Goal: Information Seeking & Learning: Learn about a topic

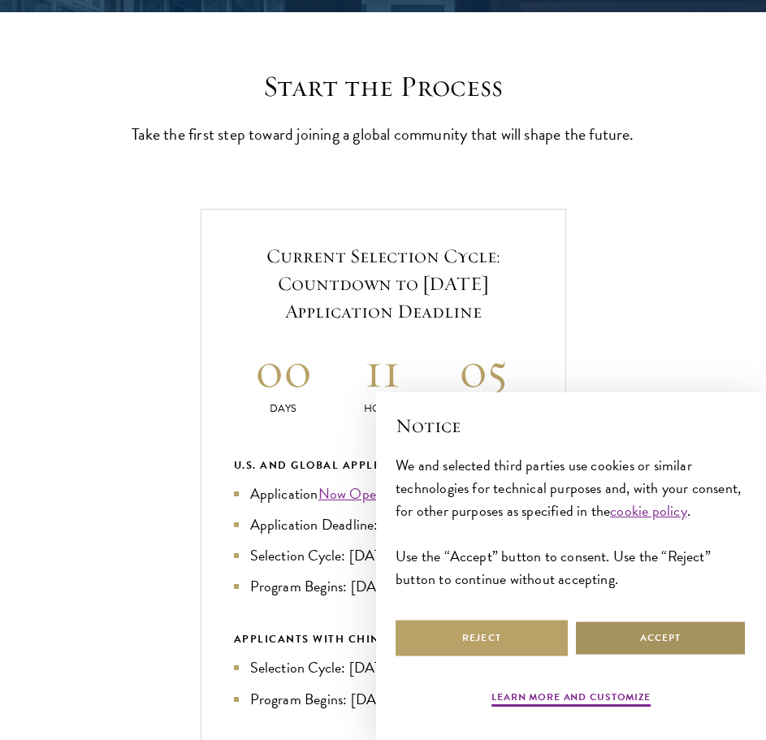
click at [646, 631] on button "Accept" at bounding box center [660, 638] width 172 height 37
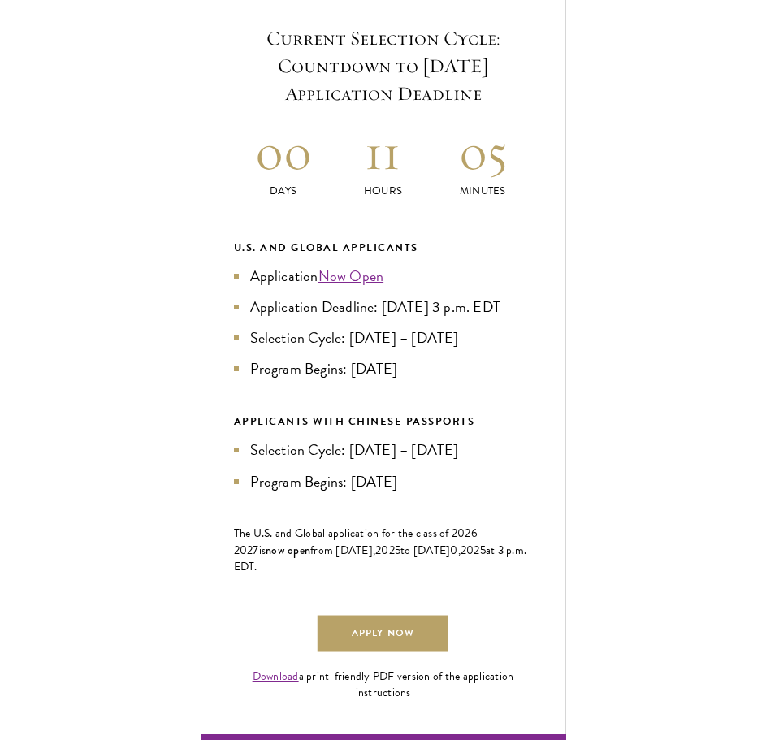
scroll to position [650, 0]
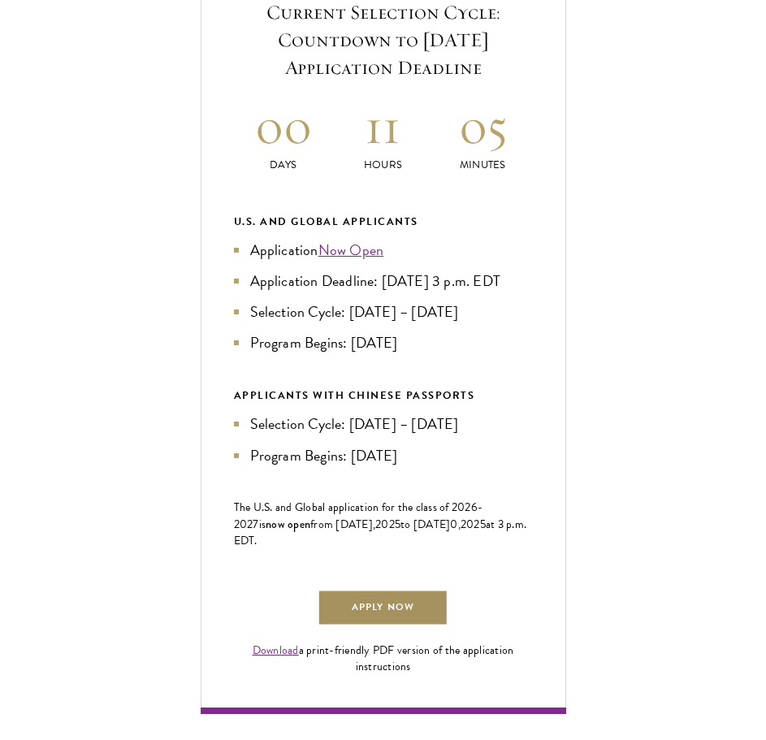
click at [389, 626] on link "Apply Now" at bounding box center [383, 608] width 130 height 37
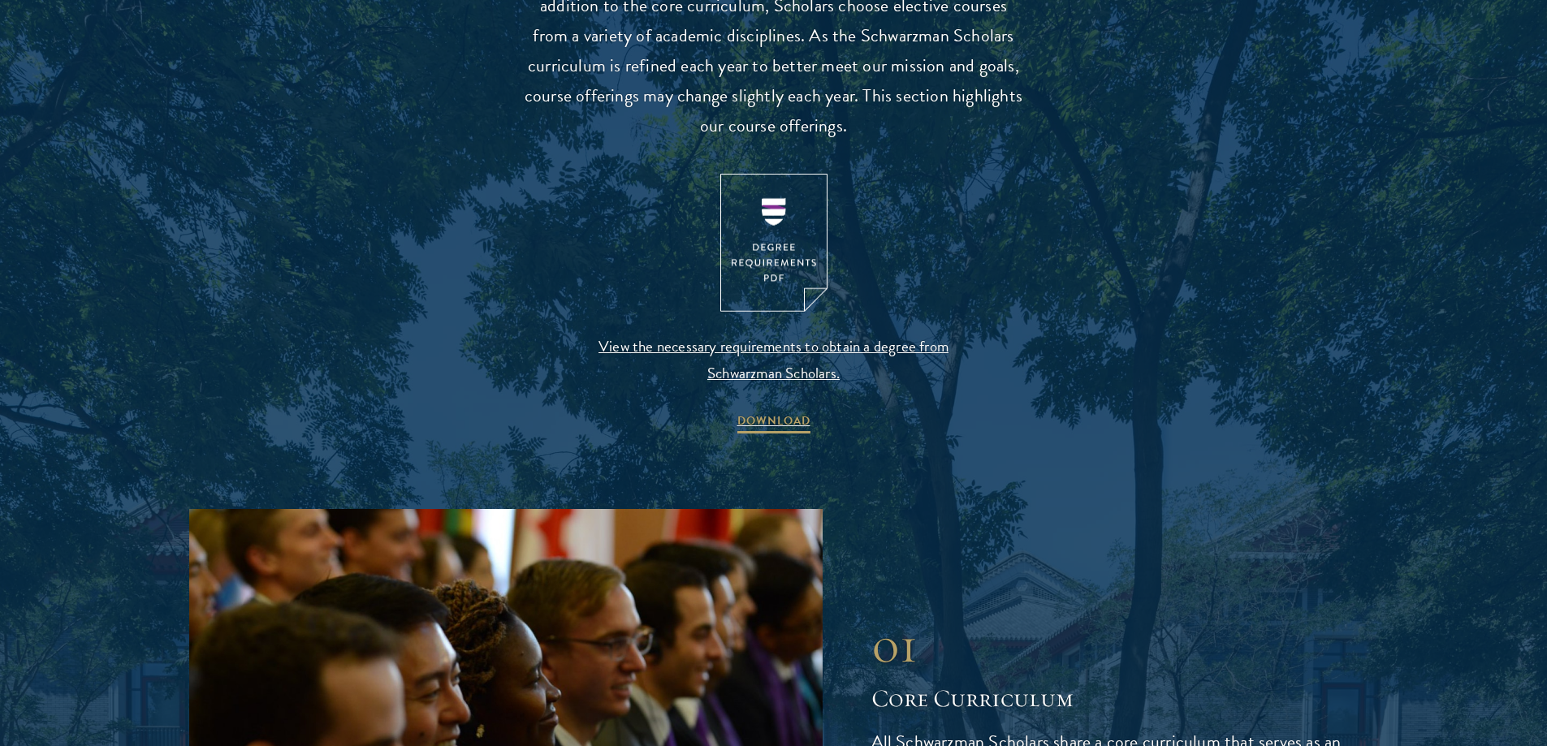
scroll to position [1787, 0]
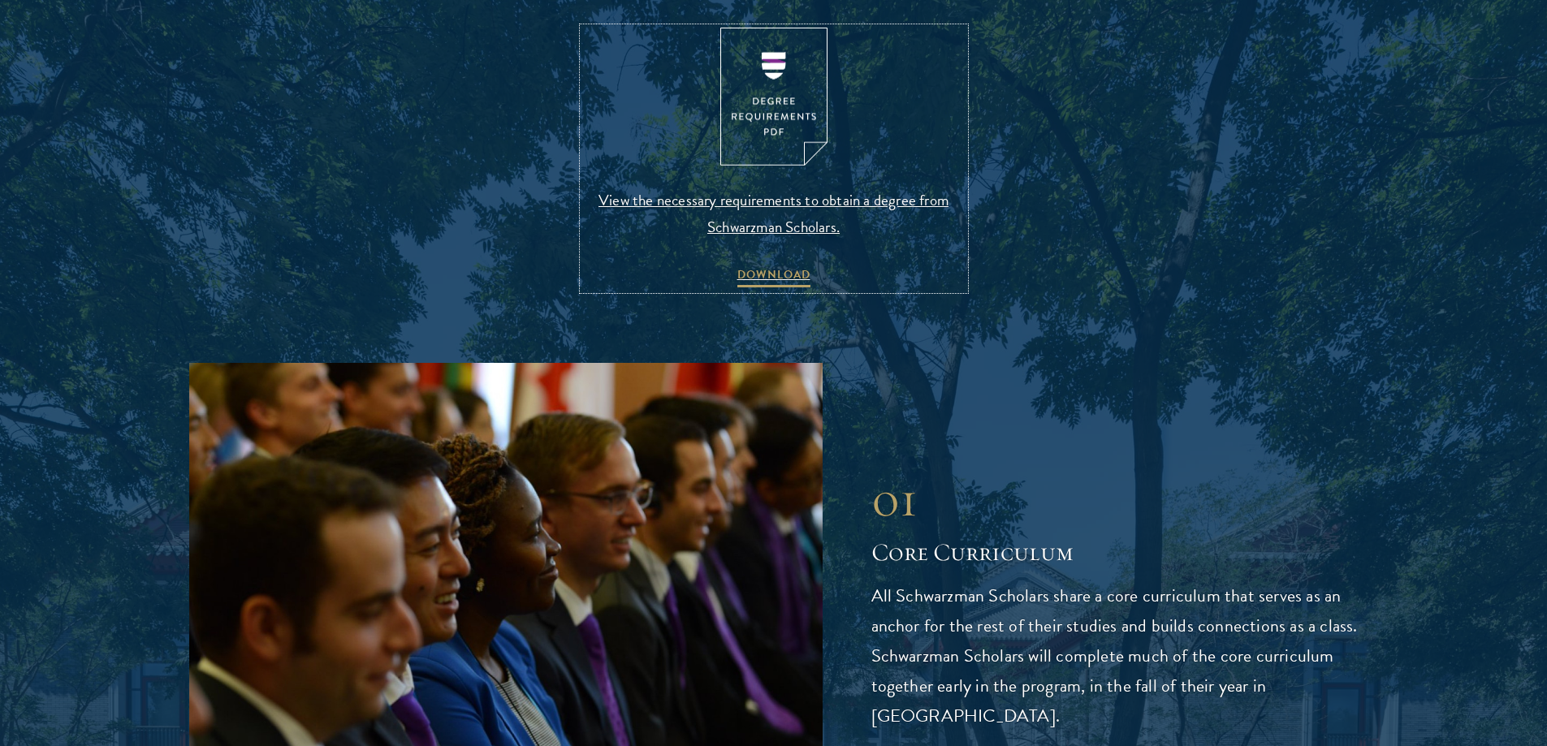
click at [777, 189] on span "View the necessary requirements to obtain a degree from Schwarzman Scholars." at bounding box center [774, 214] width 382 height 54
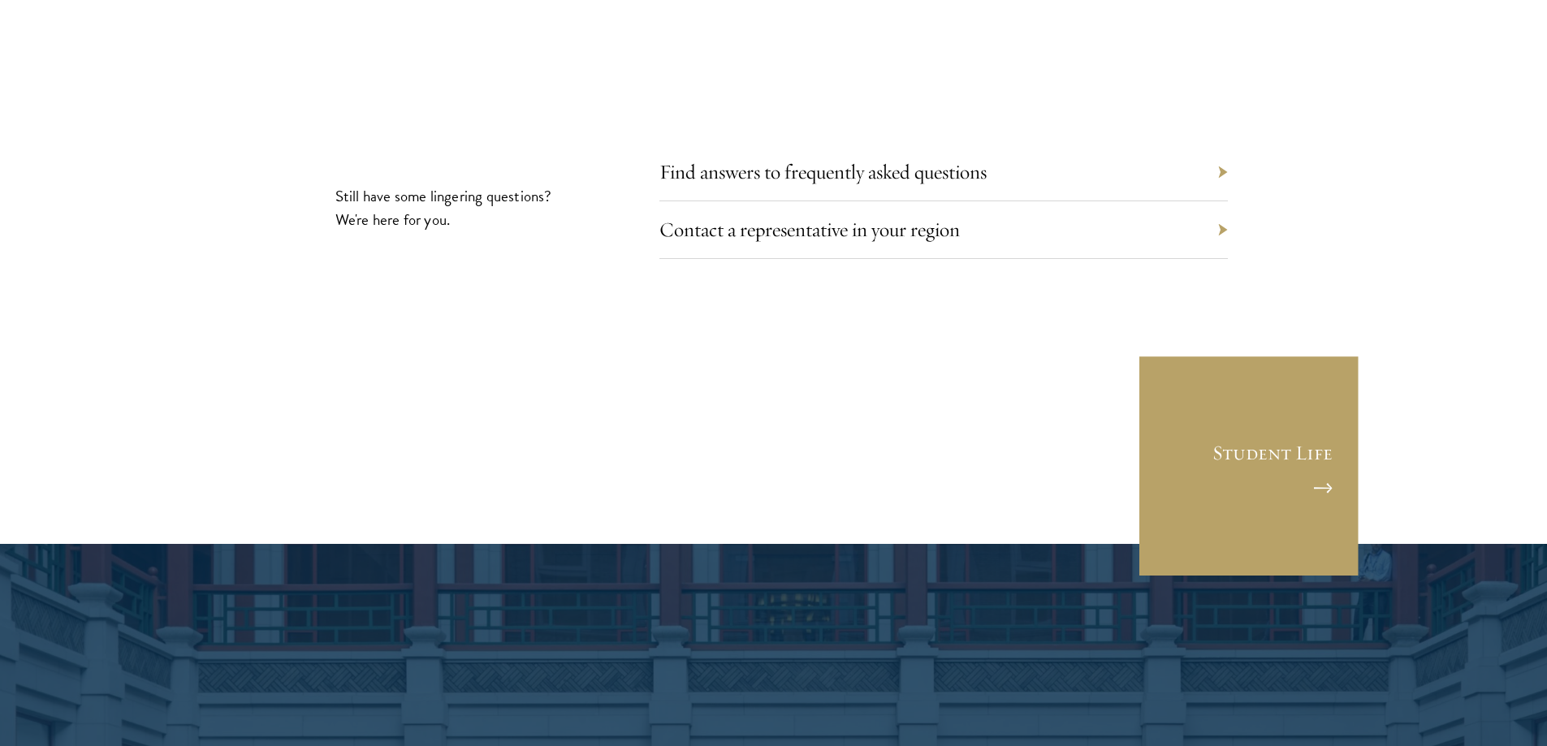
scroll to position [9420, 0]
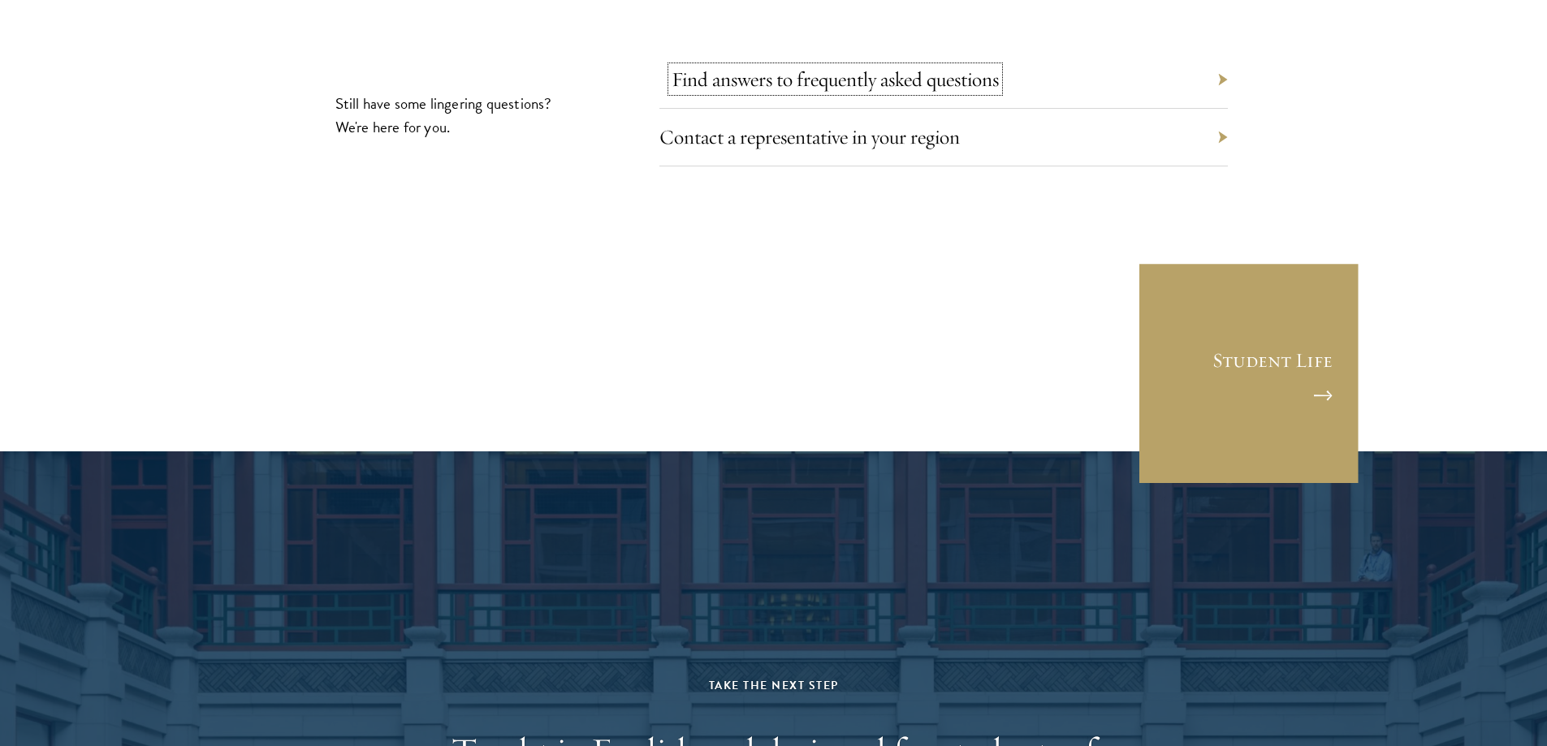
click at [814, 67] on link "Find answers to frequently asked questions" at bounding box center [835, 79] width 327 height 25
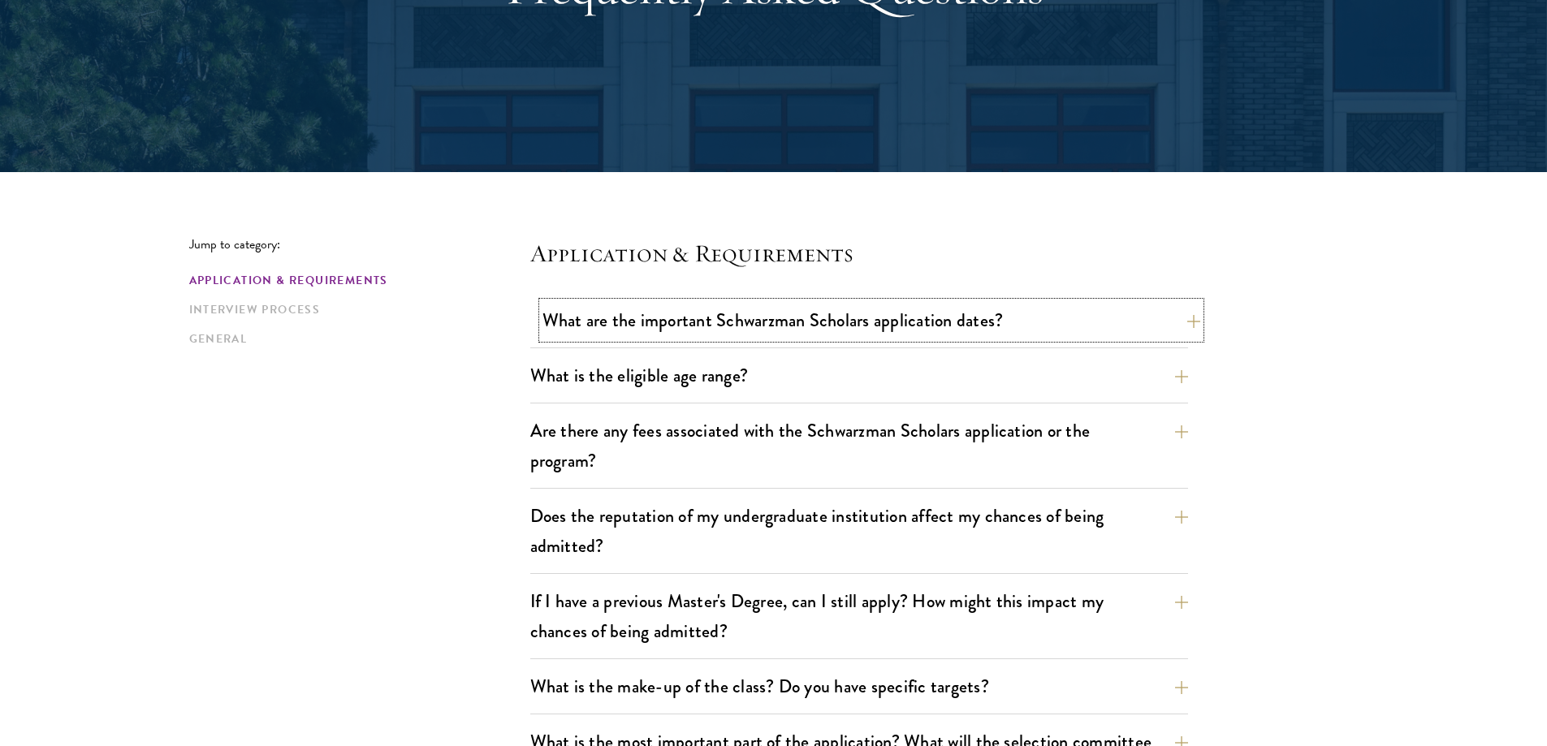
click at [671, 318] on button "What are the important Schwarzman Scholars application dates?" at bounding box center [871, 320] width 658 height 37
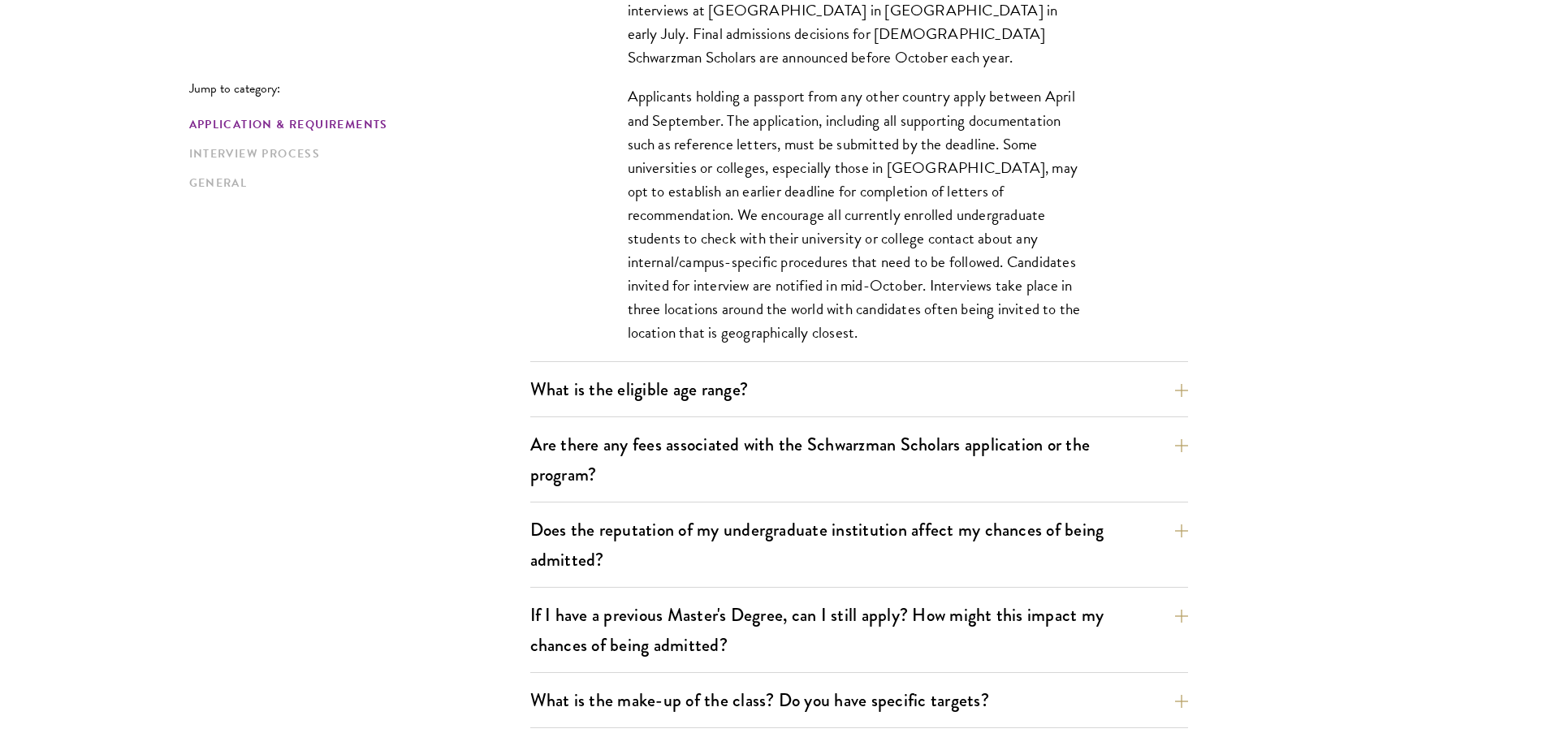
scroll to position [731, 0]
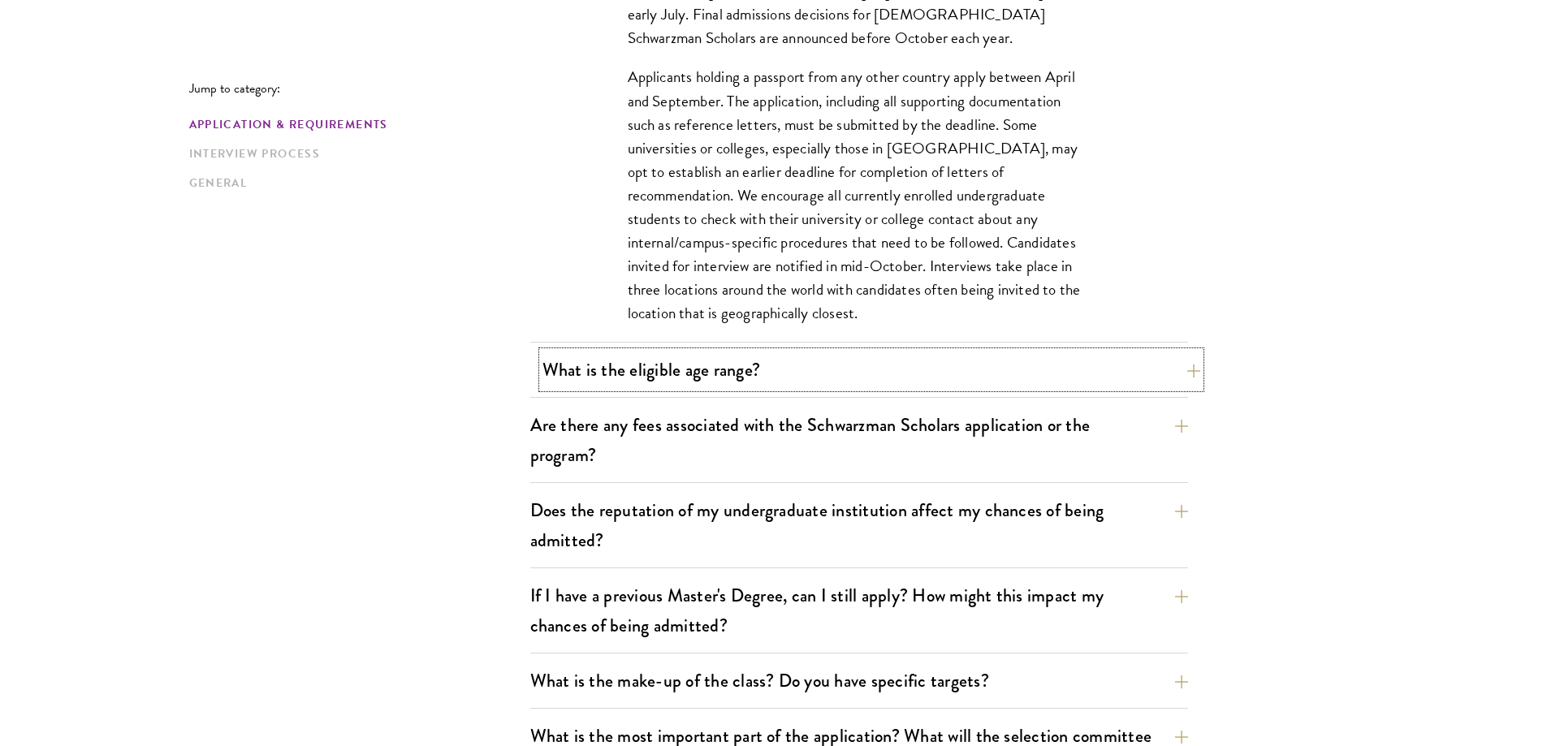
click at [801, 372] on button "What is the eligible age range?" at bounding box center [871, 370] width 658 height 37
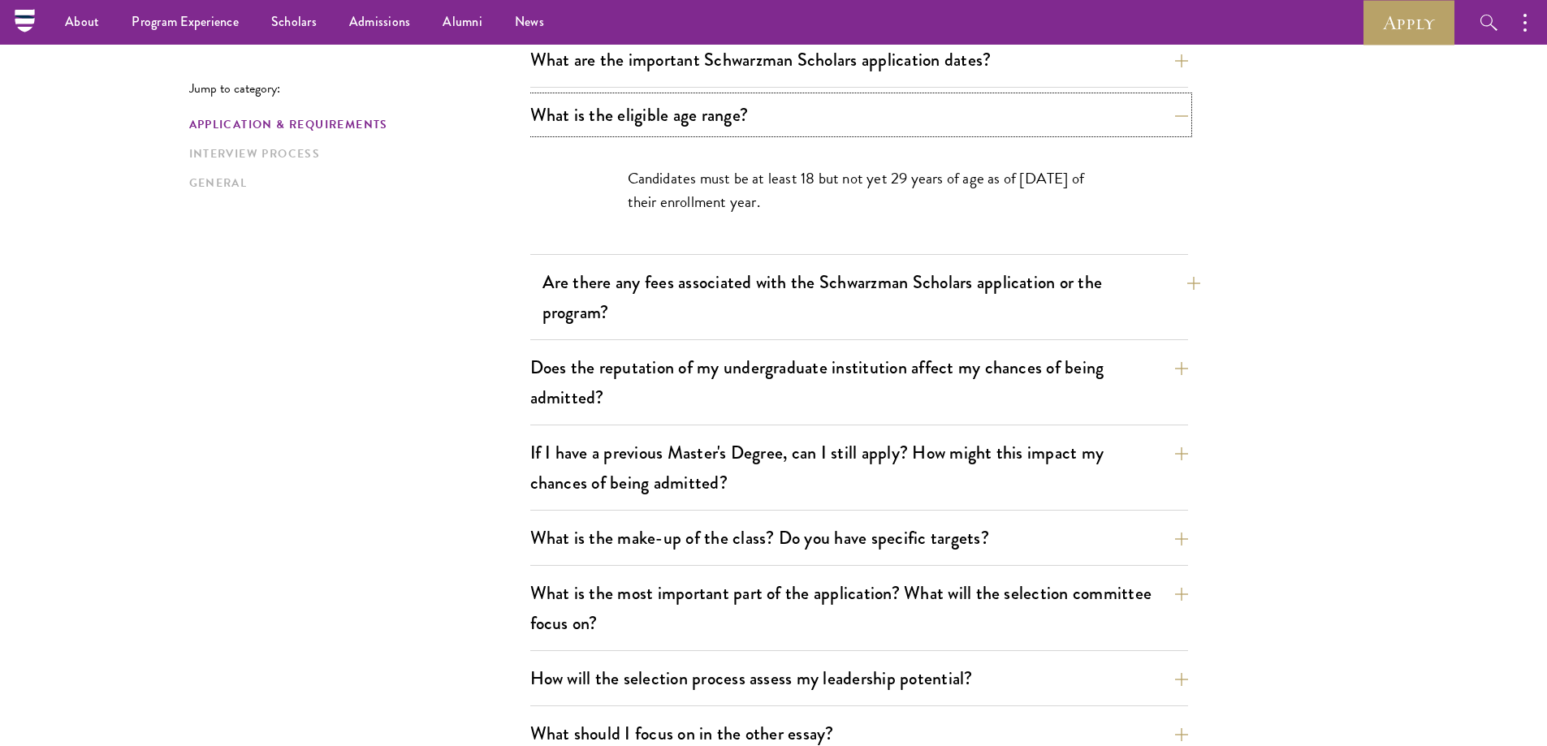
scroll to position [406, 0]
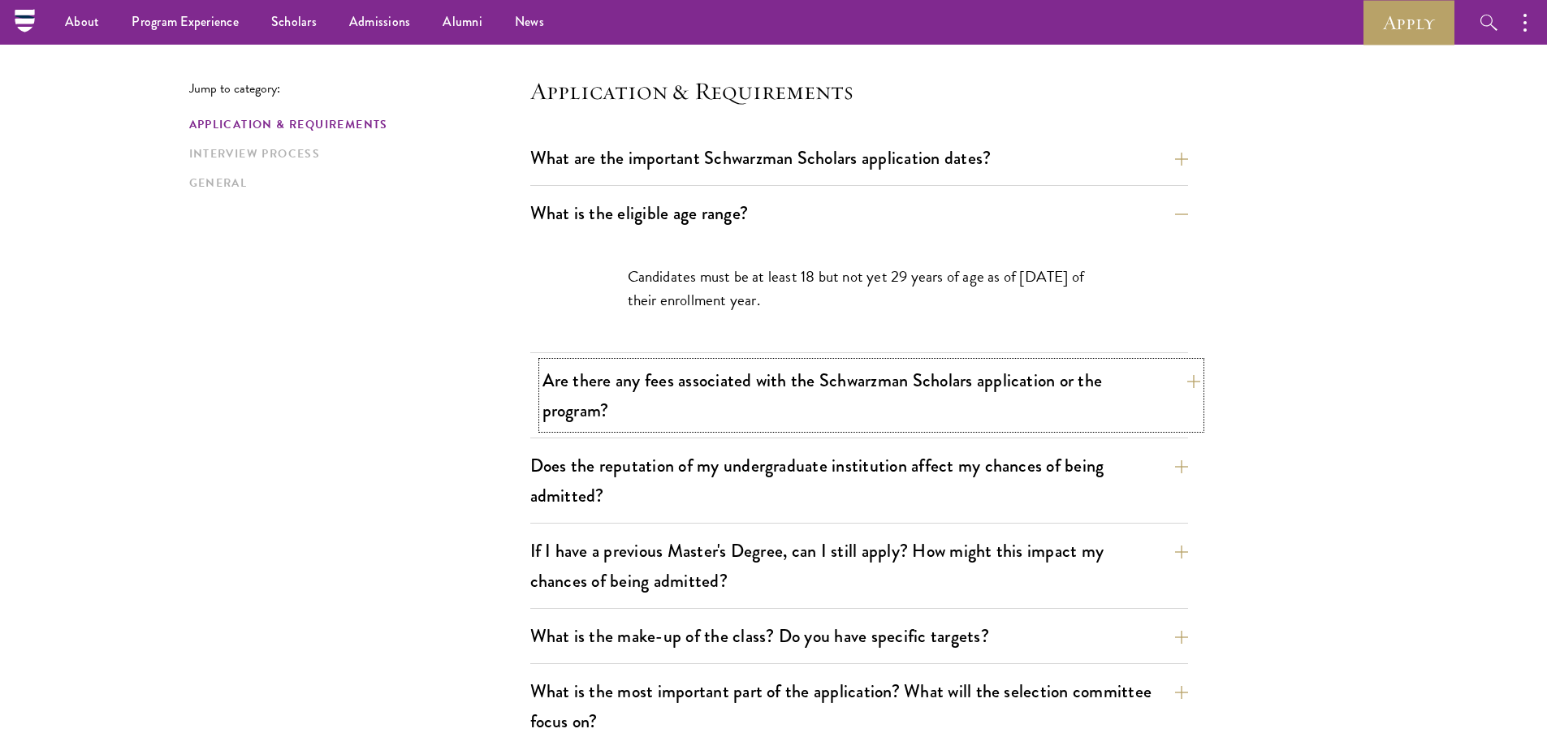
click at [936, 394] on button "Are there any fees associated with the Schwarzman Scholars application or the p…" at bounding box center [871, 395] width 658 height 67
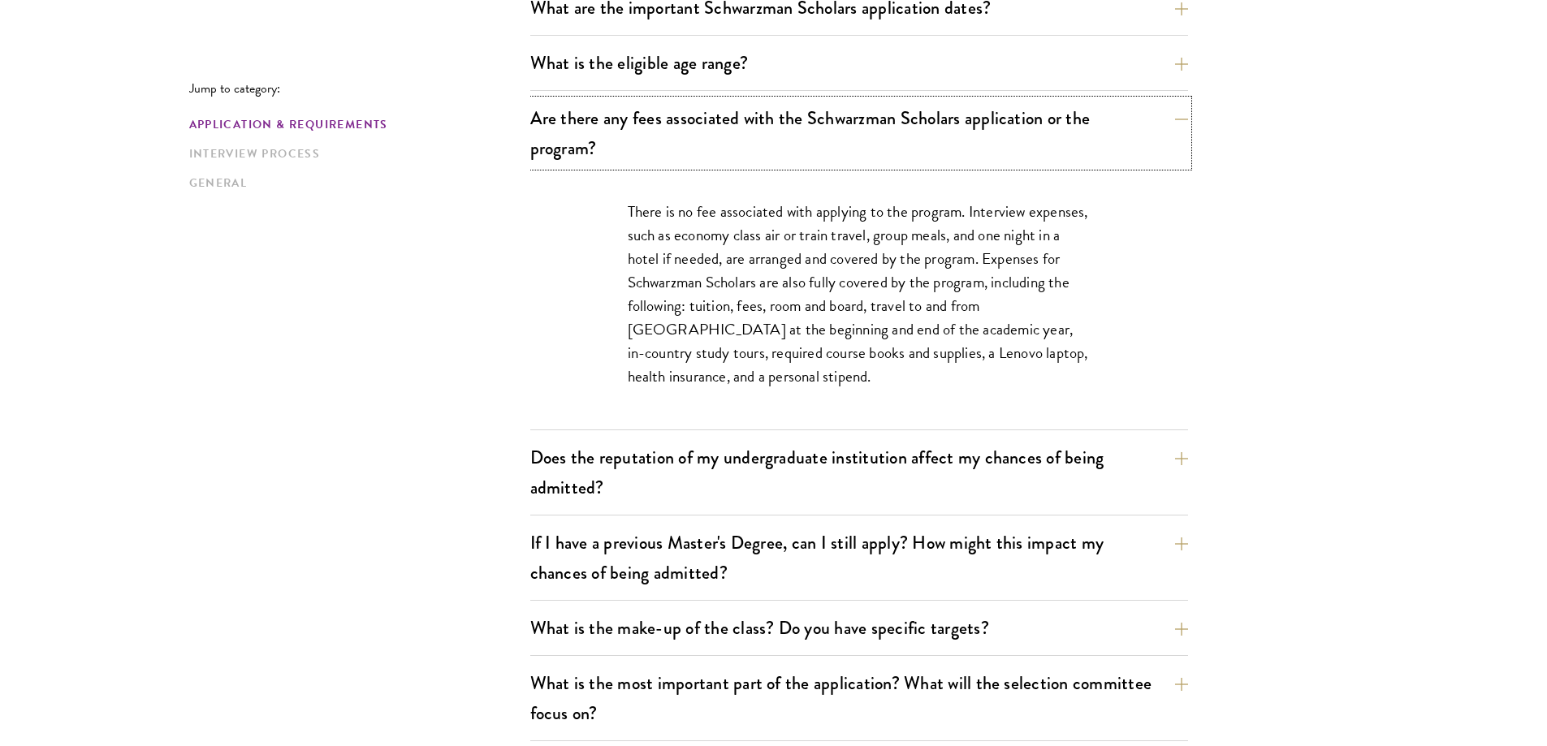
scroll to position [568, 0]
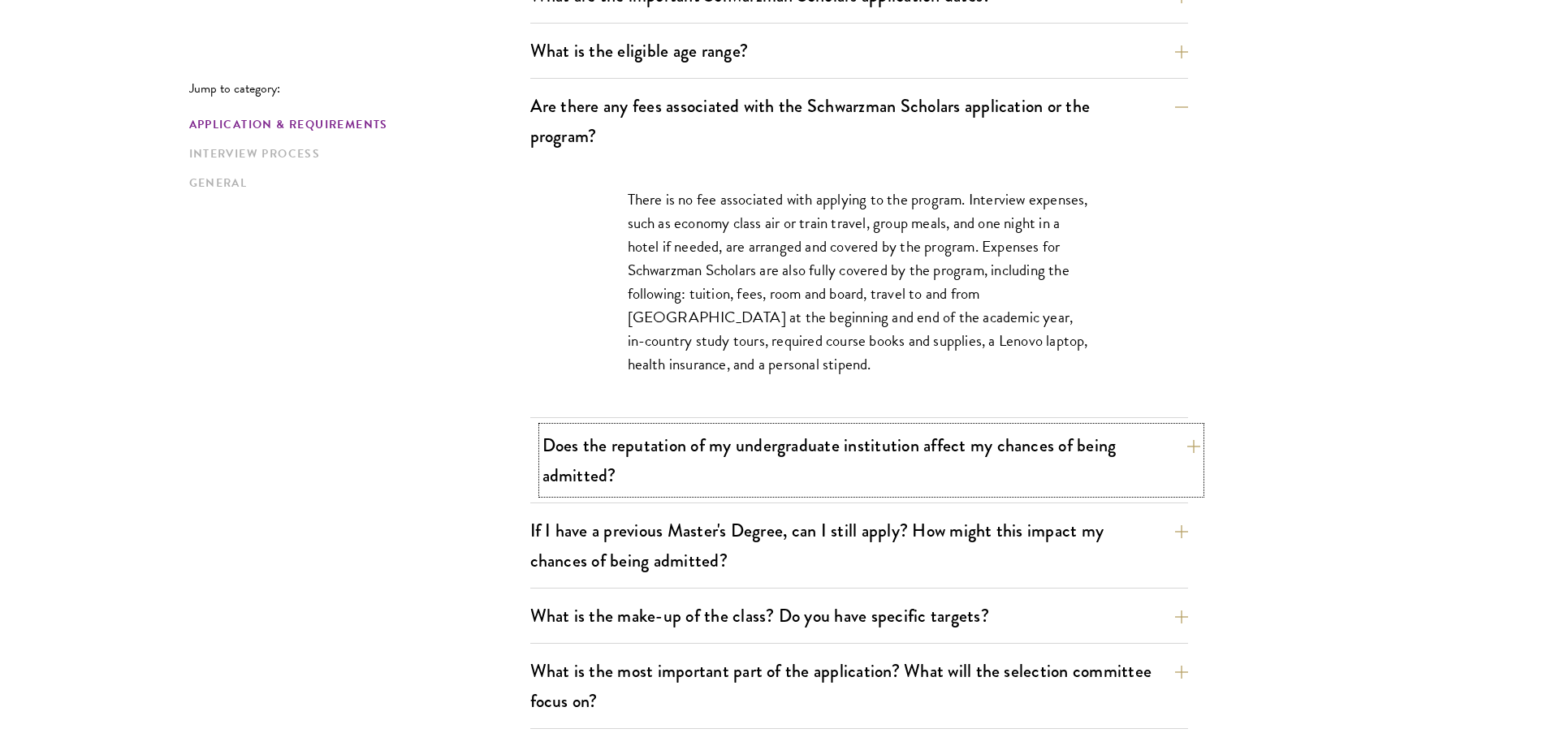
click at [702, 465] on button "Does the reputation of my undergraduate institution affect my chances of being …" at bounding box center [871, 460] width 658 height 67
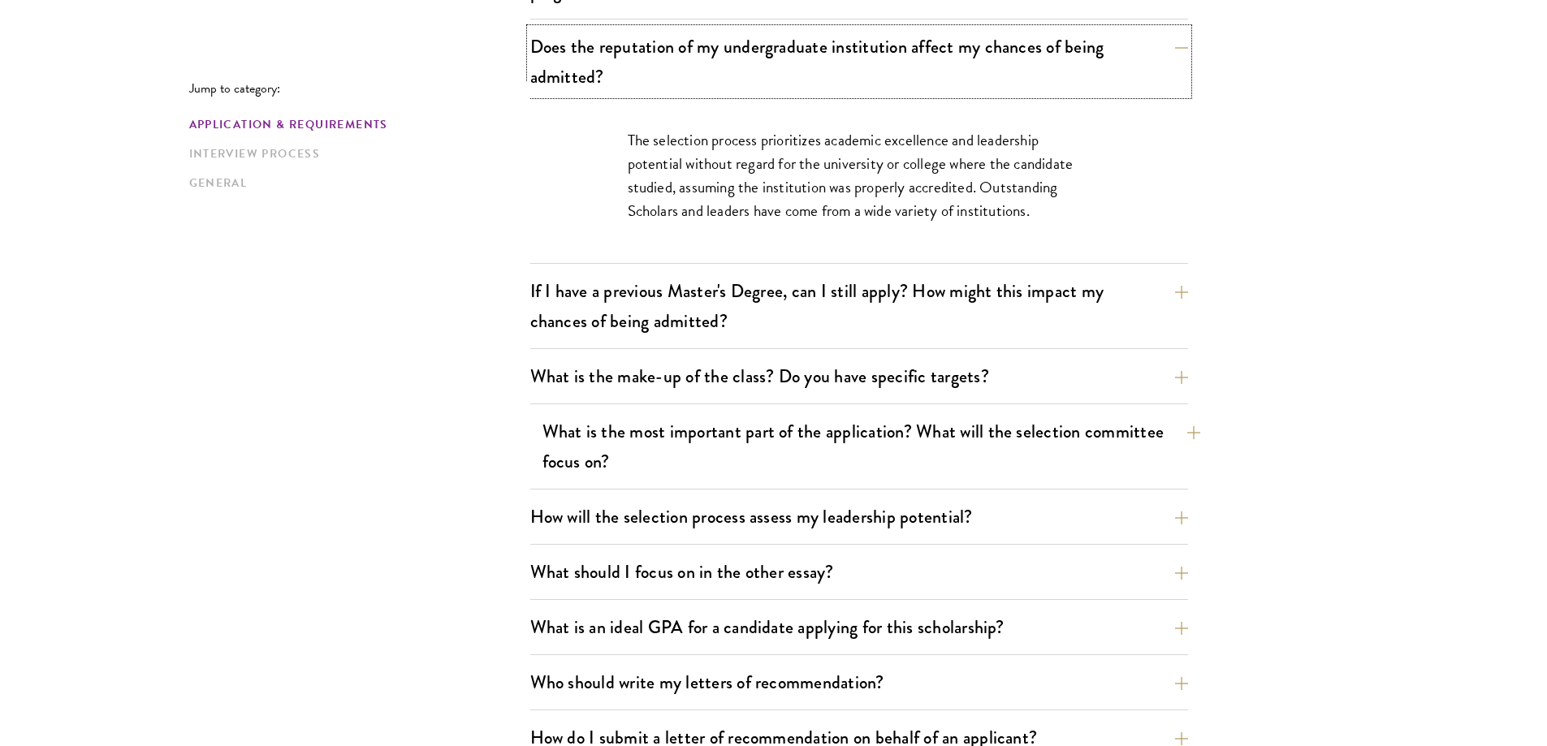
scroll to position [731, 0]
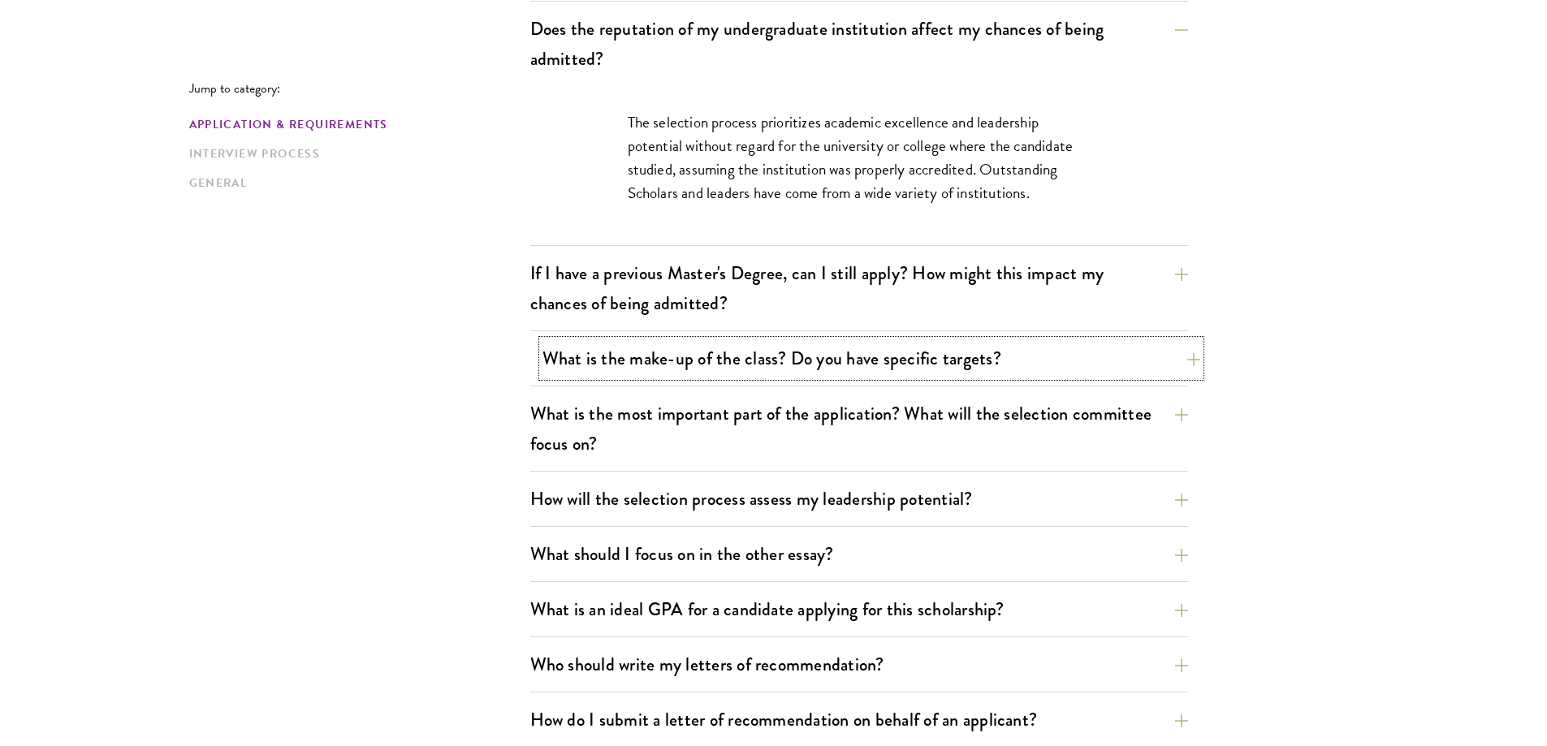
click at [776, 367] on button "What is the make-up of the class? Do you have specific targets?" at bounding box center [871, 358] width 658 height 37
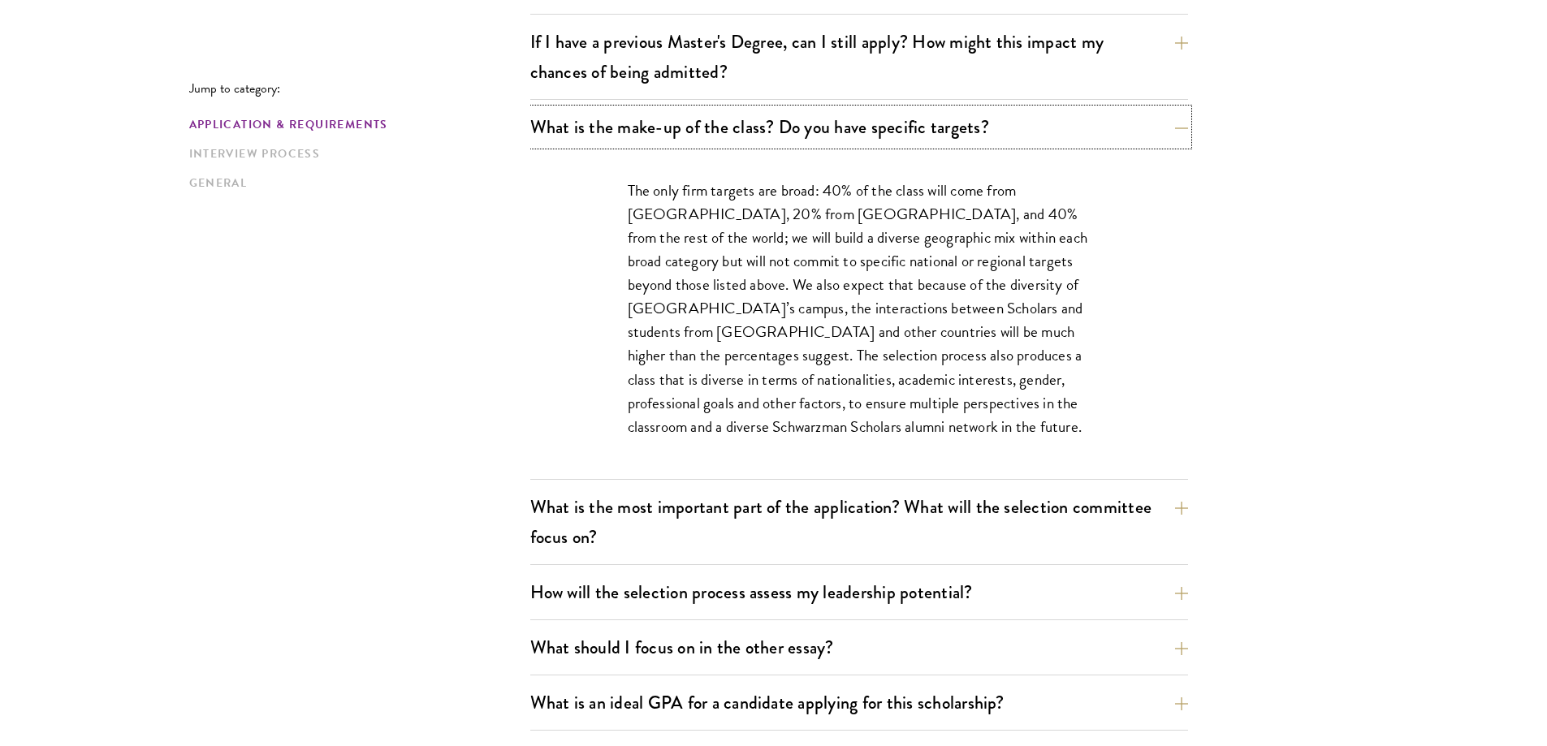
scroll to position [893, 0]
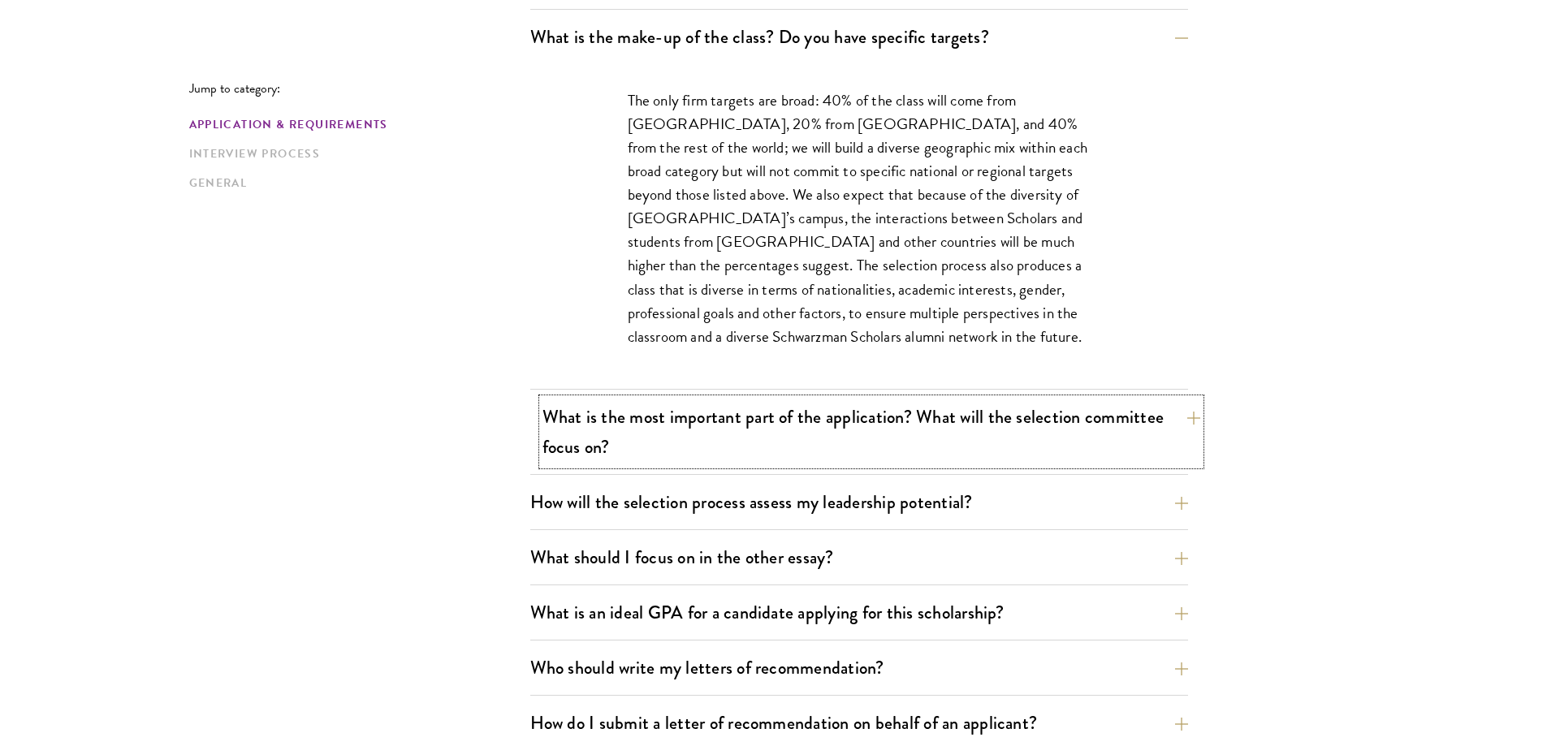
click at [793, 452] on button "What is the most important part of the application? What will the selection com…" at bounding box center [871, 432] width 658 height 67
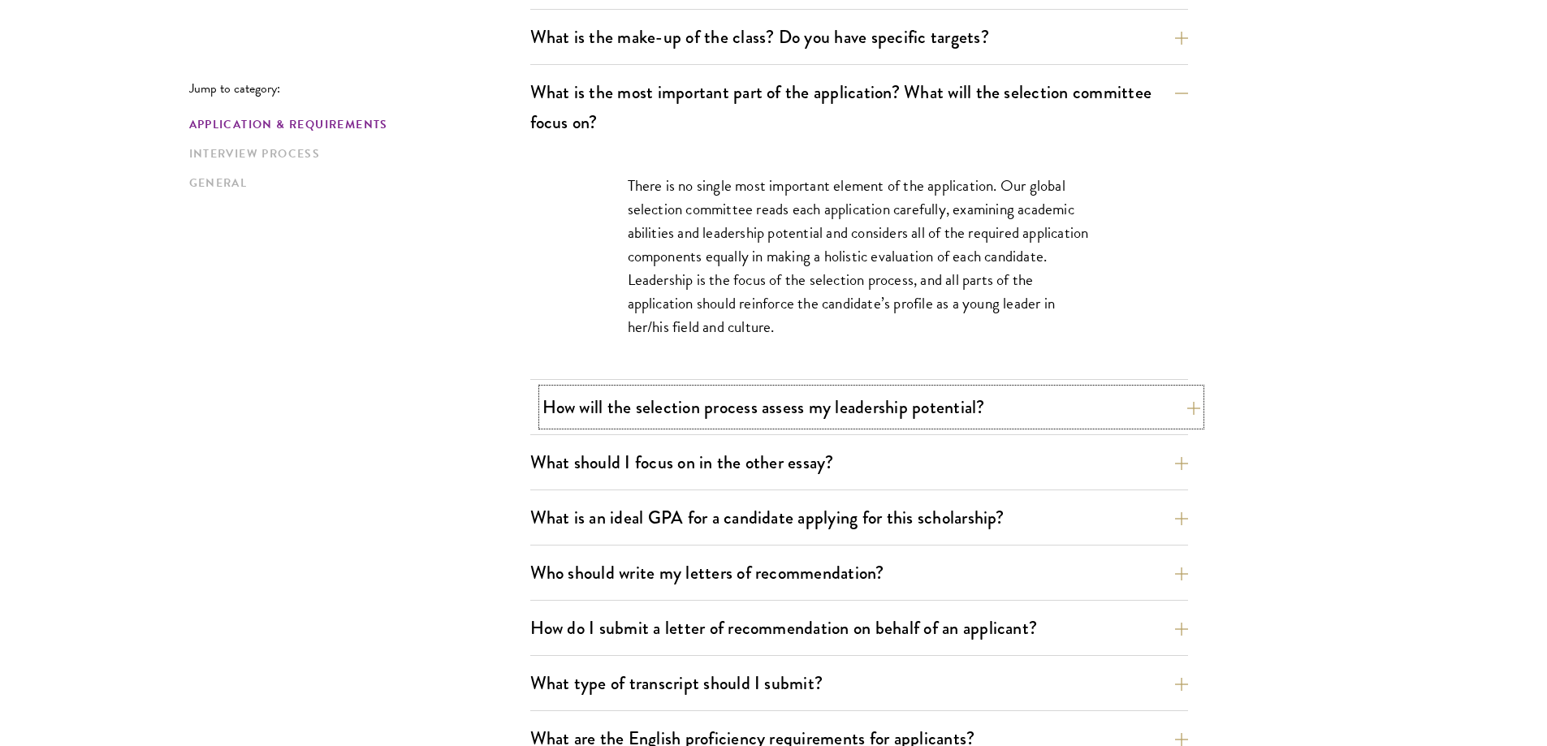
click at [693, 411] on button "How will the selection process assess my leadership potential?" at bounding box center [871, 407] width 658 height 37
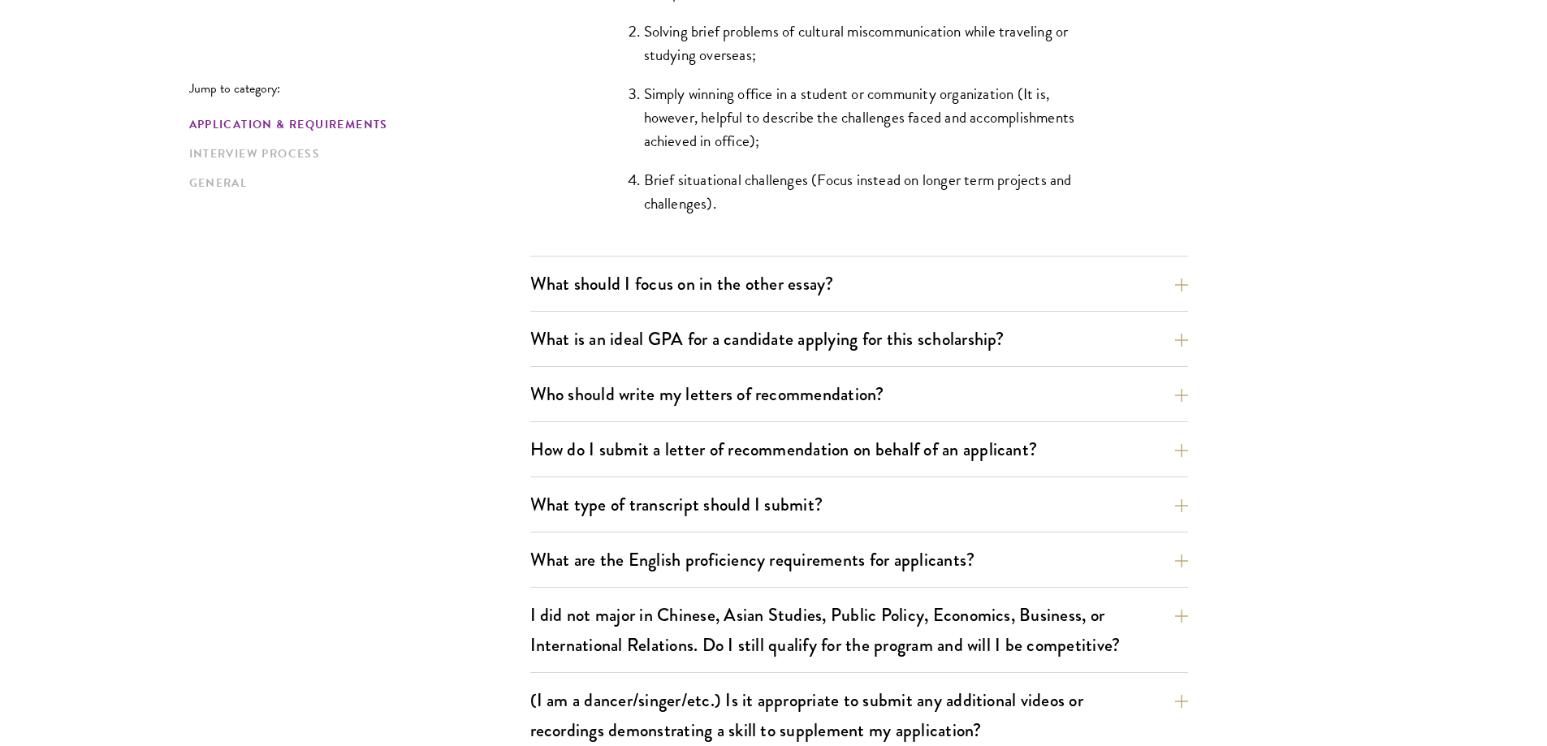
scroll to position [1705, 0]
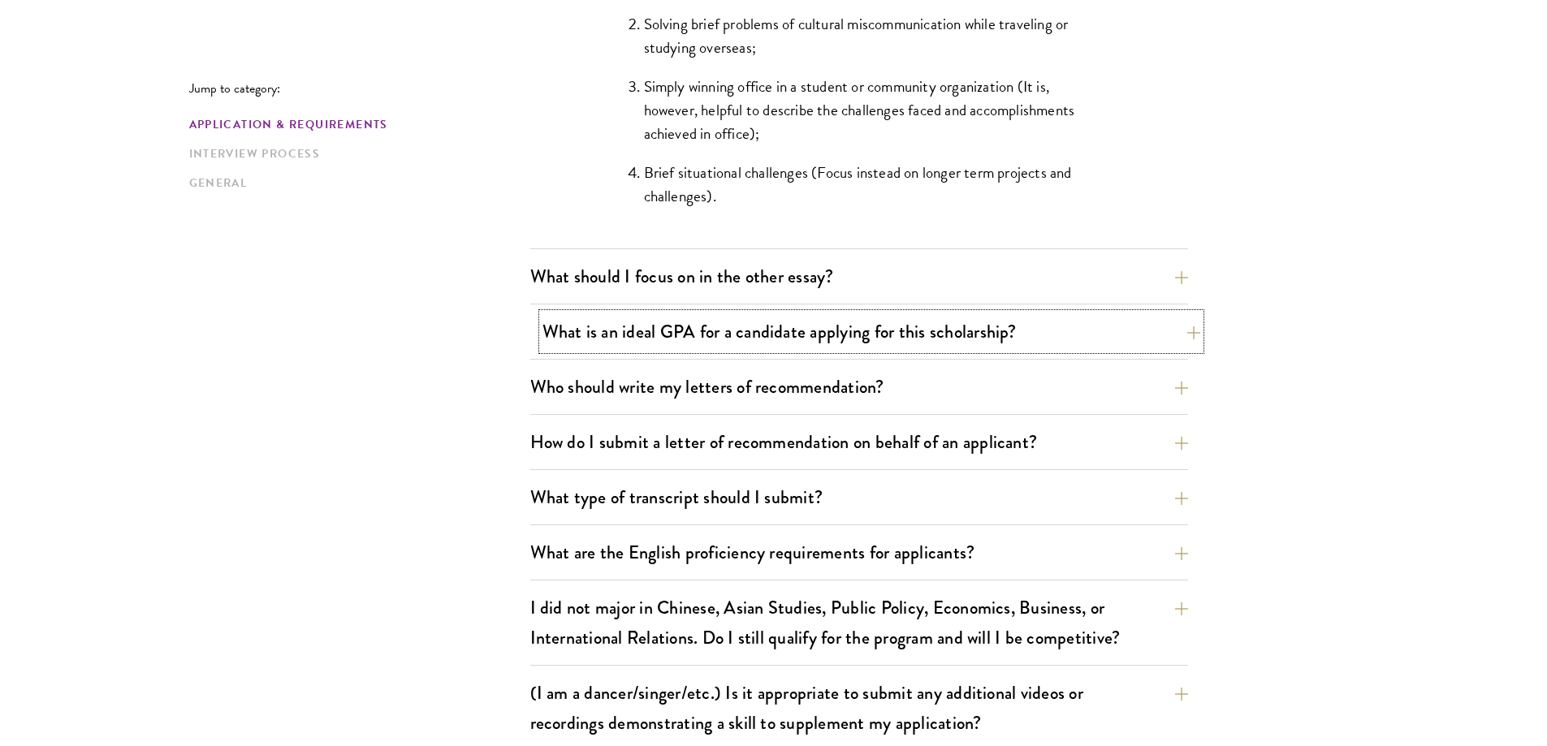
click at [783, 339] on button "What is an ideal GPA for a candidate applying for this scholarship?" at bounding box center [871, 331] width 658 height 37
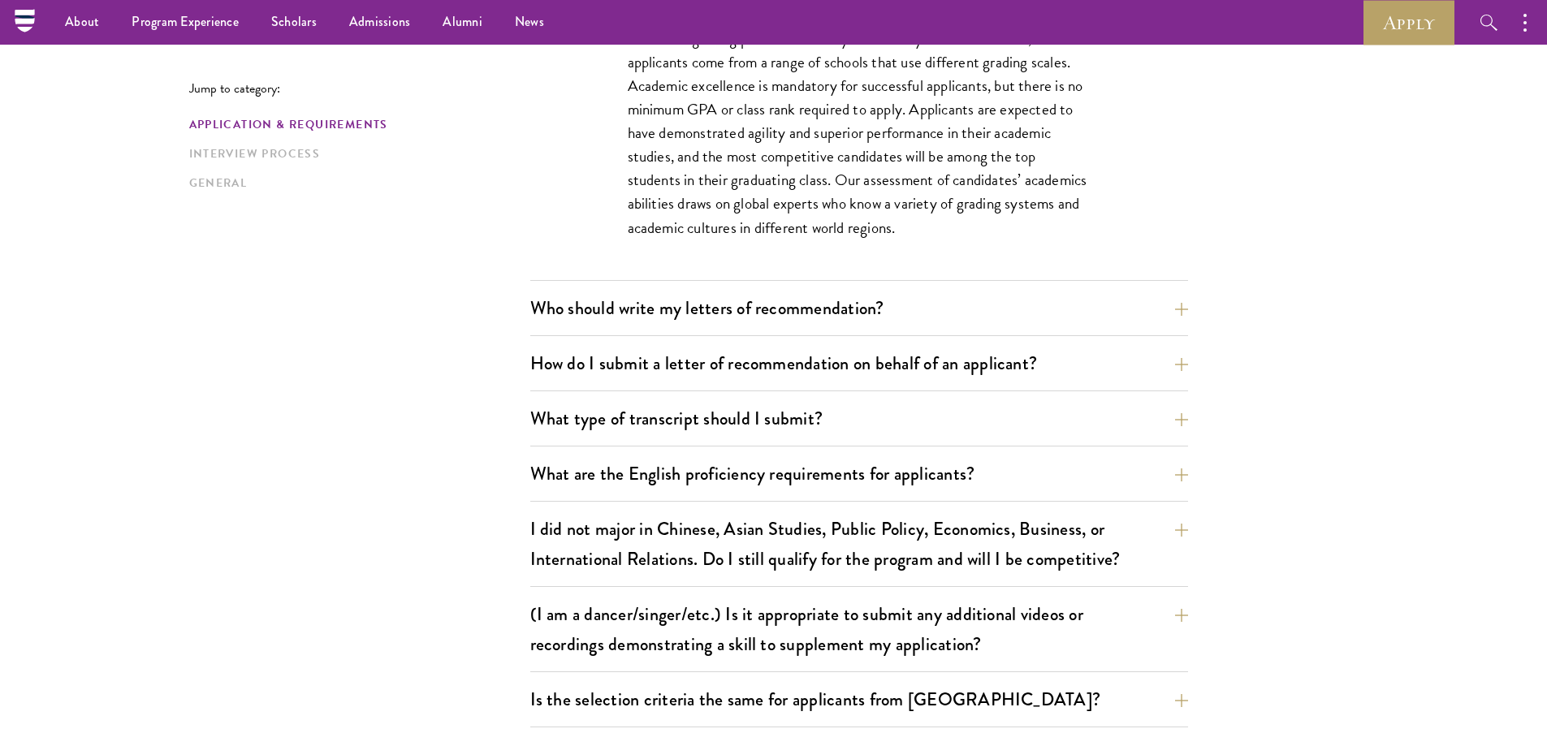
scroll to position [1056, 0]
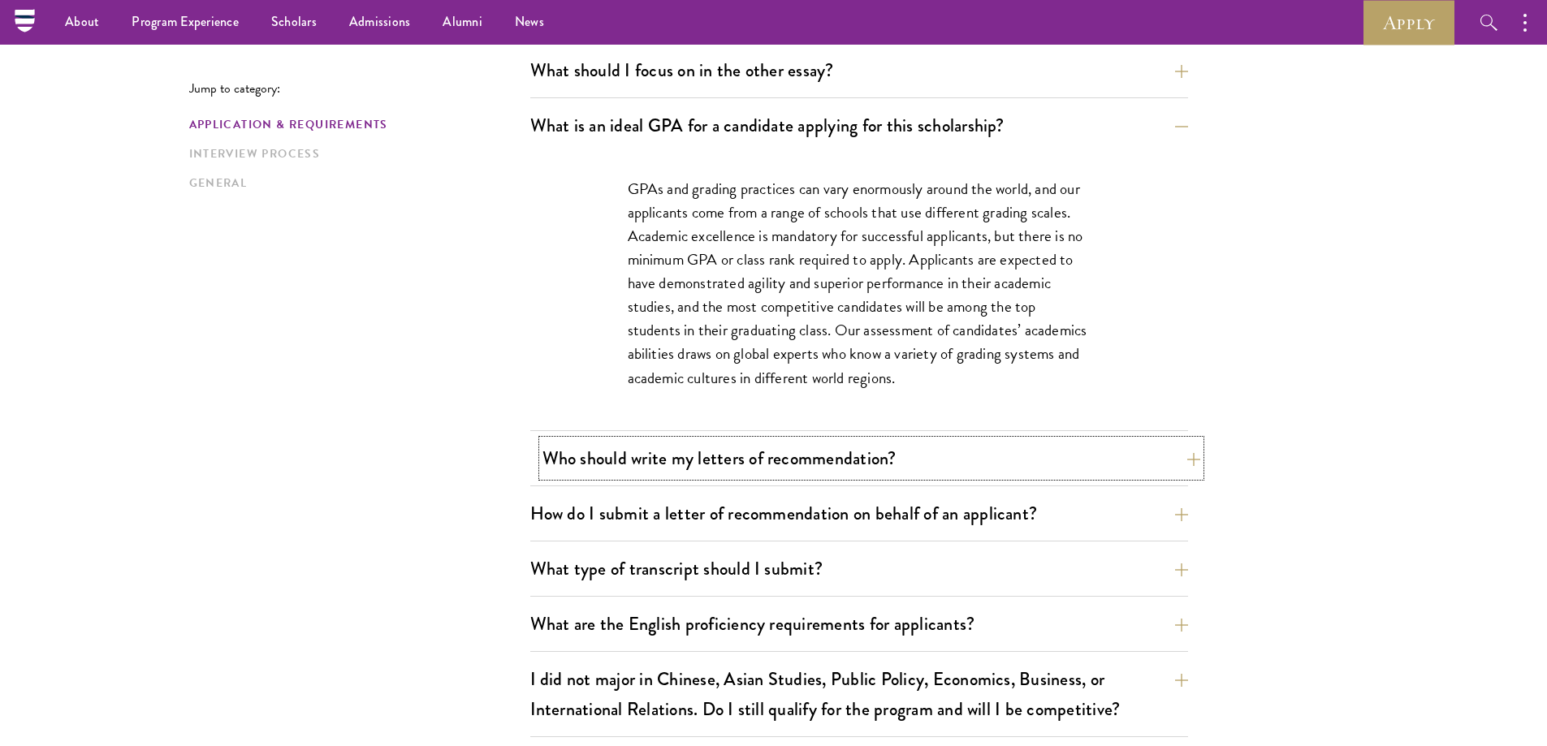
click at [683, 468] on button "Who should write my letters of recommendation?" at bounding box center [871, 458] width 658 height 37
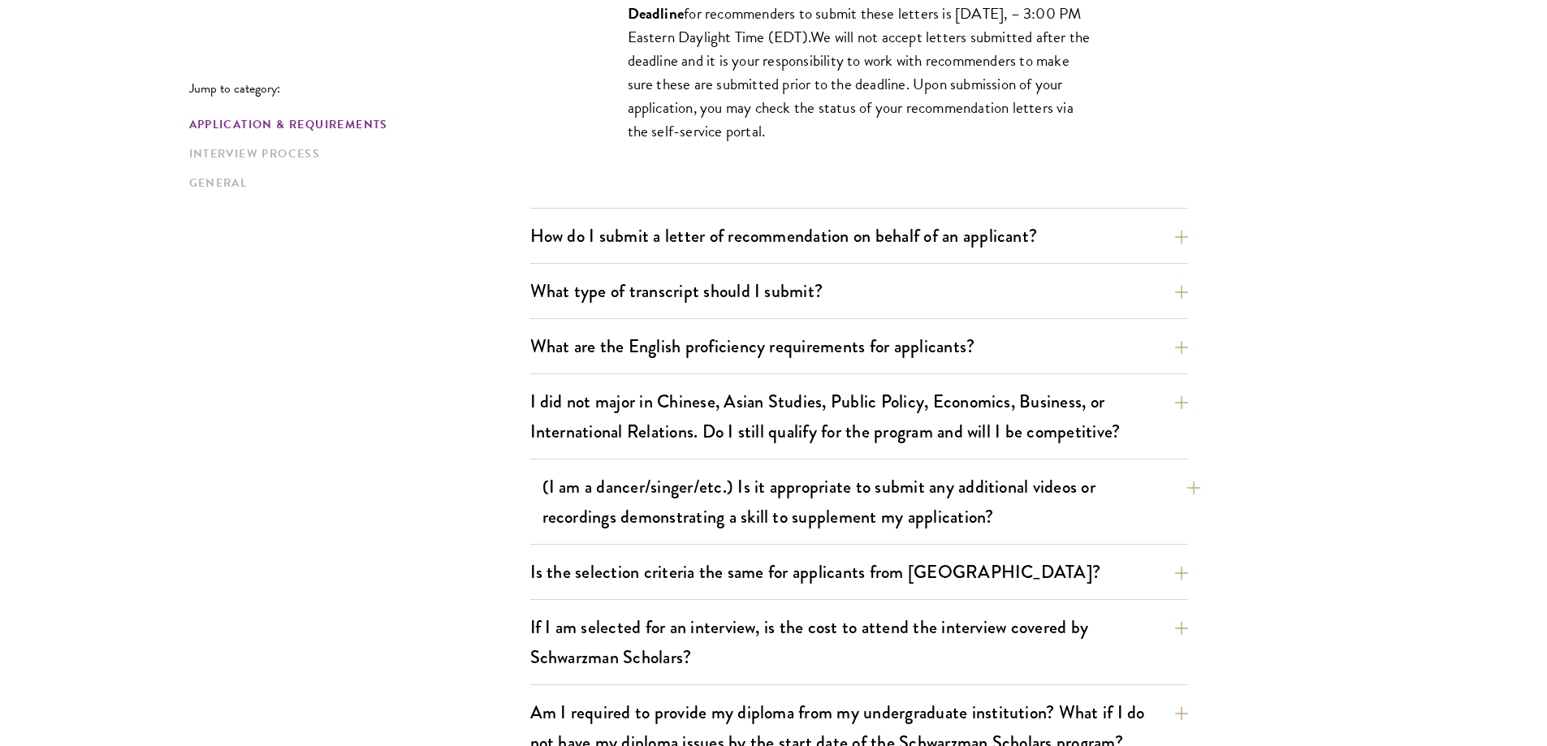
scroll to position [1787, 0]
click at [634, 424] on button "I did not major in Chinese, Asian Studies, Public Policy, Economics, Business, …" at bounding box center [871, 415] width 658 height 67
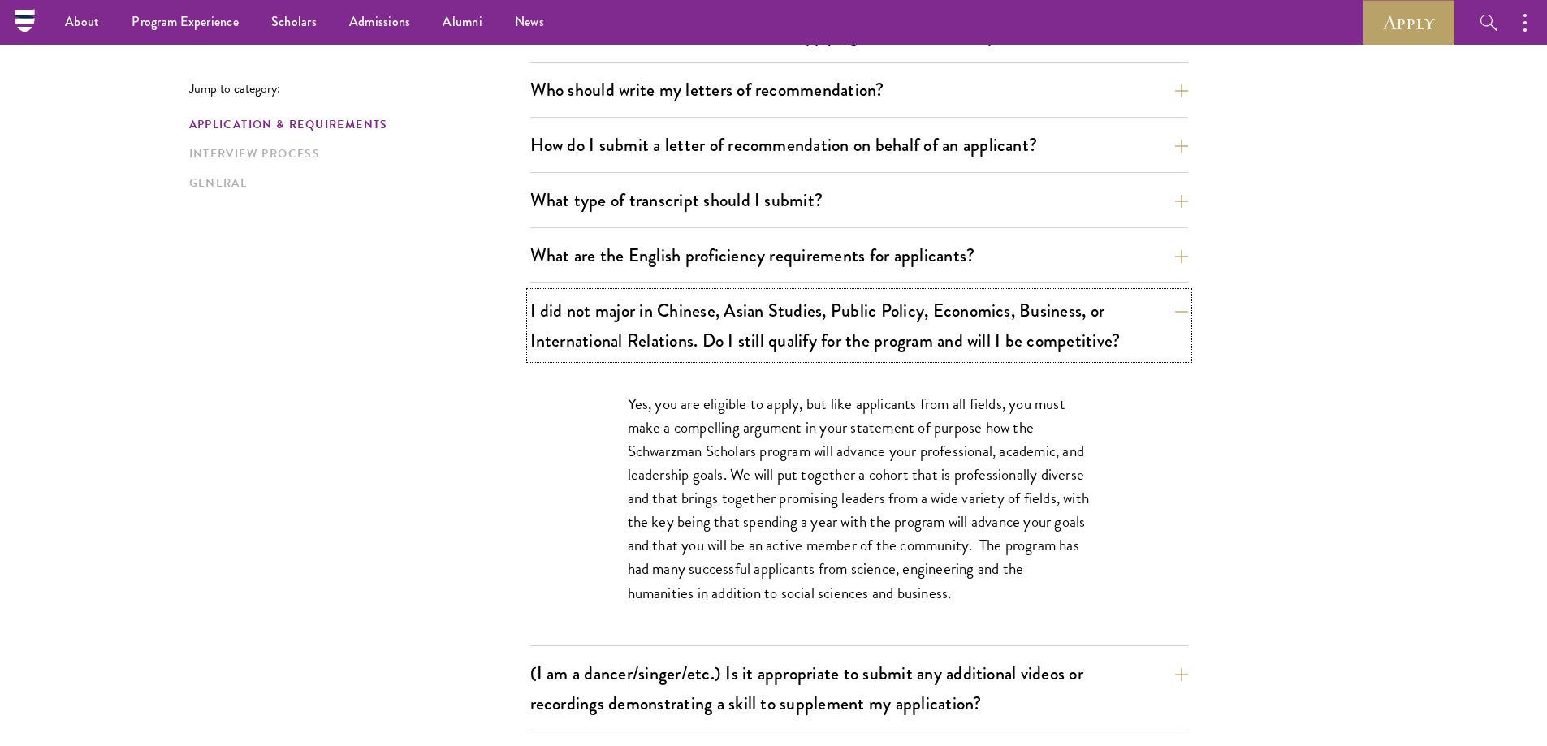
scroll to position [1137, 0]
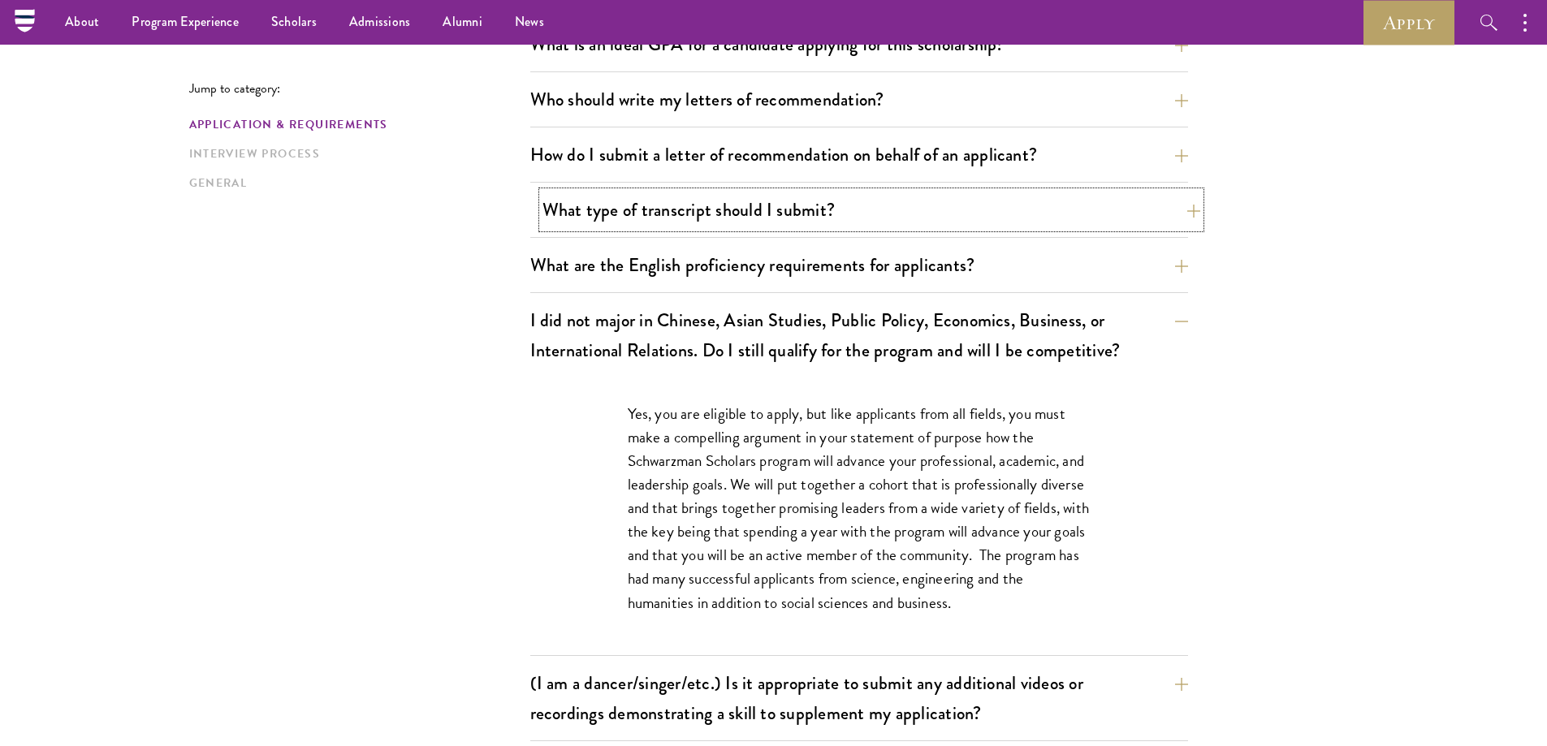
click at [707, 218] on button "What type of transcript should I submit?" at bounding box center [871, 210] width 658 height 37
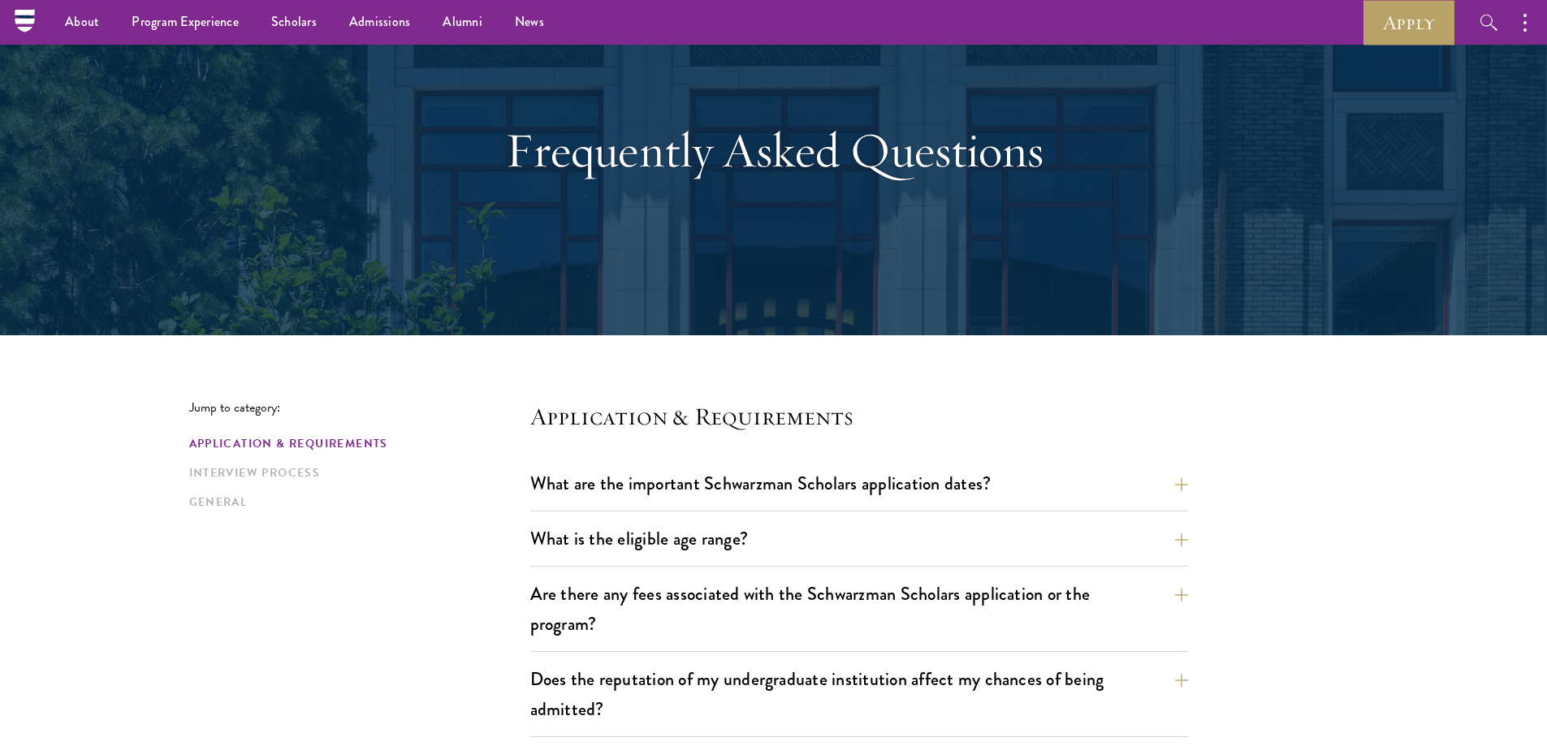
scroll to position [0, 0]
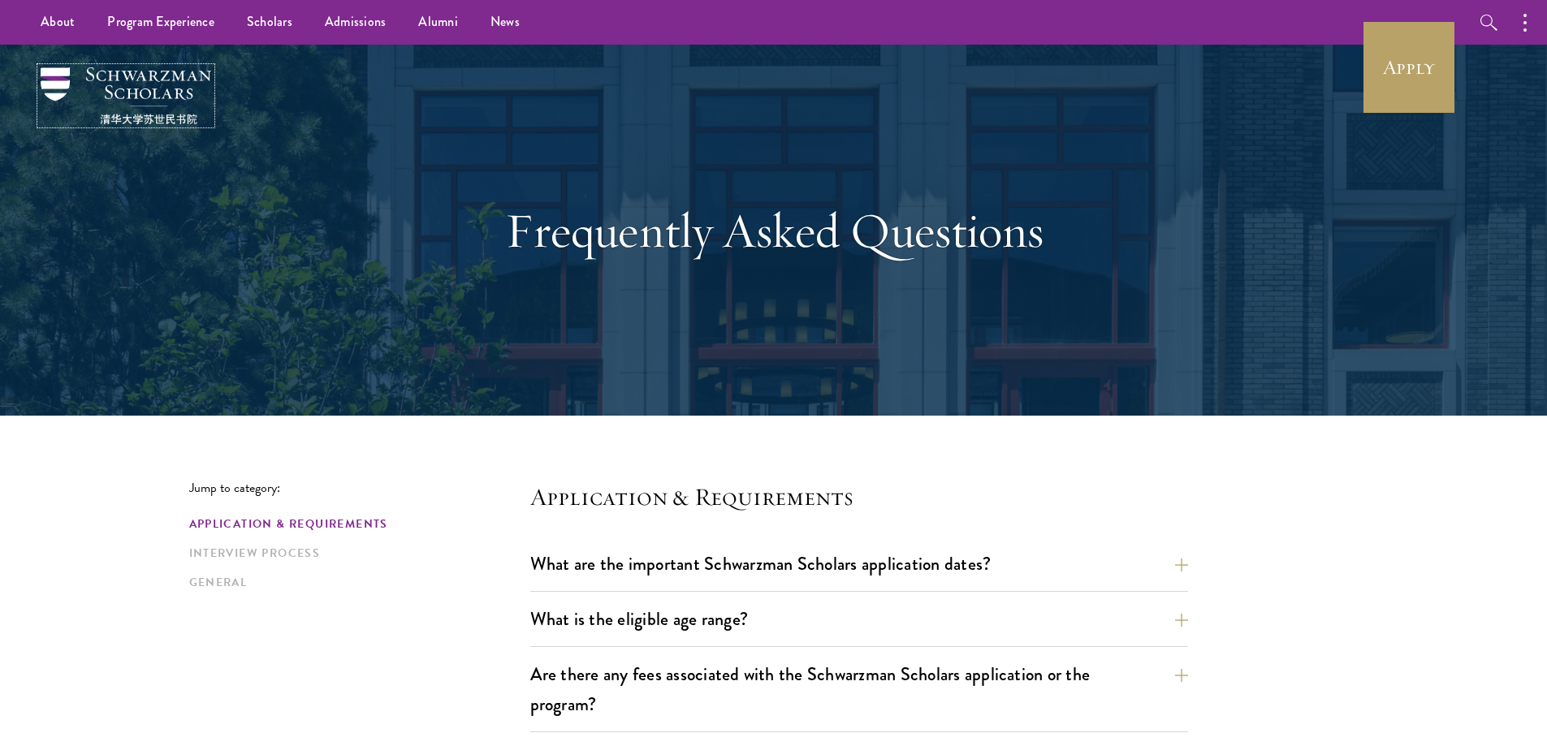
click at [163, 80] on img at bounding box center [126, 95] width 171 height 57
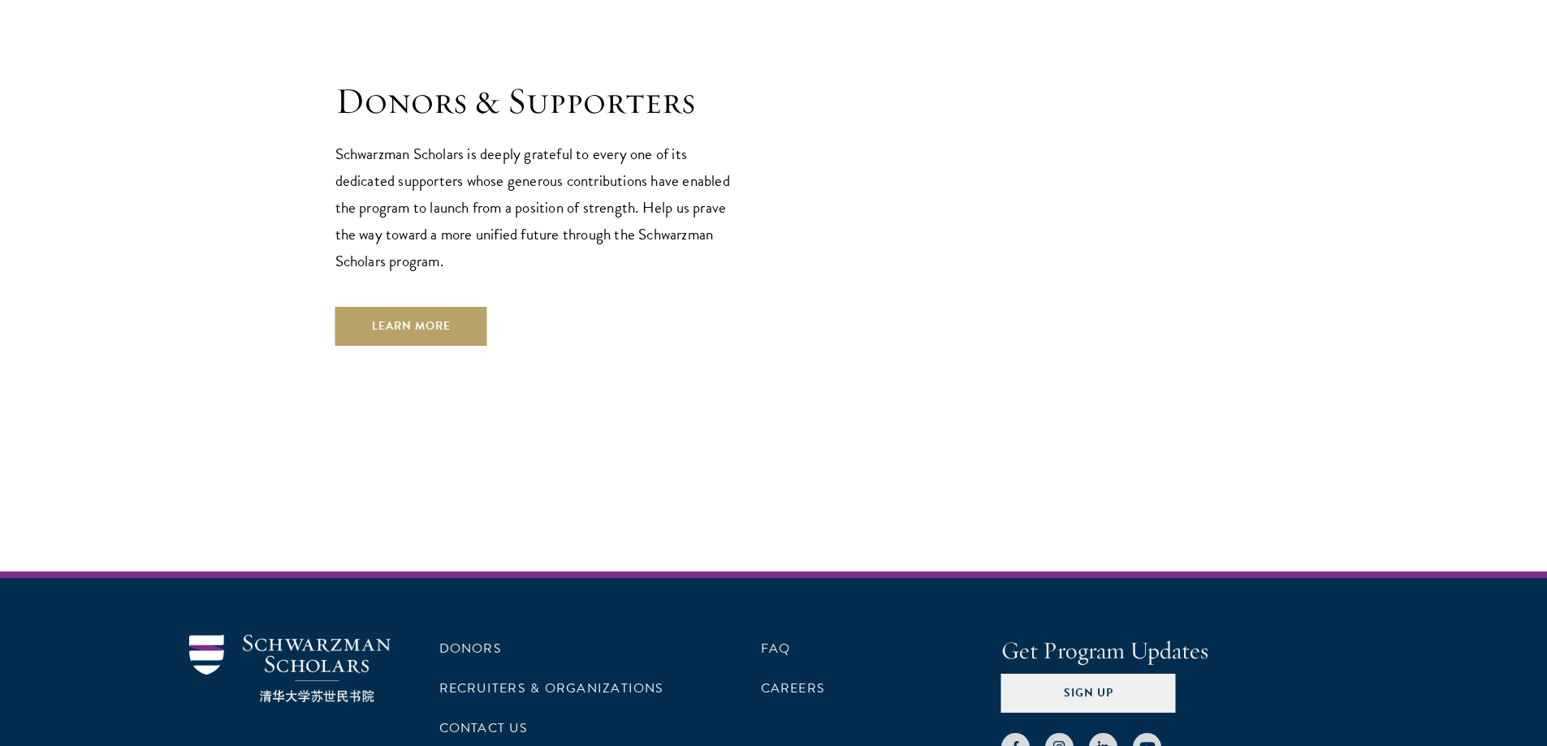
scroll to position [4835, 0]
